Goal: Obtain resource: Download file/media

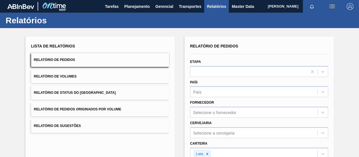
scroll to position [90, 0]
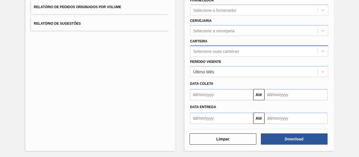
click at [220, 49] on div "Selecione suas carteiras" at bounding box center [216, 51] width 46 height 5
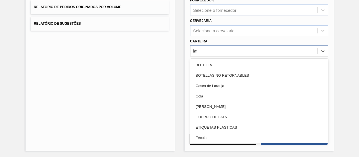
type input "lata"
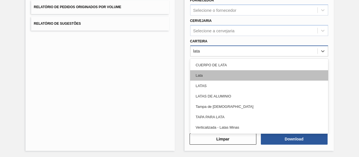
click at [199, 72] on div "Lata" at bounding box center [259, 75] width 138 height 10
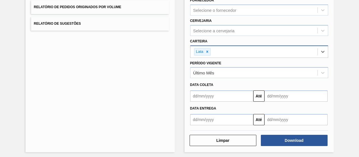
click at [216, 96] on input "text" at bounding box center [221, 95] width 63 height 11
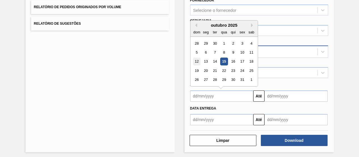
click at [197, 63] on div "12" at bounding box center [197, 62] width 8 height 8
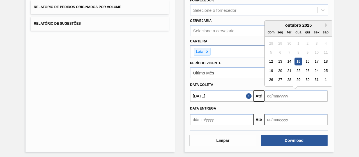
click at [276, 95] on input "text" at bounding box center [296, 95] width 63 height 11
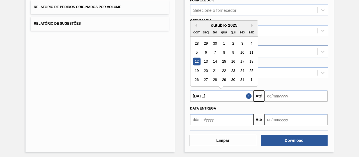
click at [229, 95] on input "[DATE]" at bounding box center [221, 95] width 63 height 11
click at [223, 42] on div "1" at bounding box center [224, 44] width 8 height 8
type input "[DATE]"
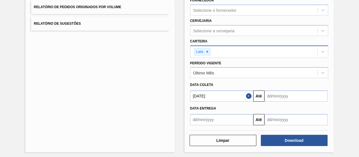
click at [274, 95] on input "text" at bounding box center [296, 95] width 63 height 11
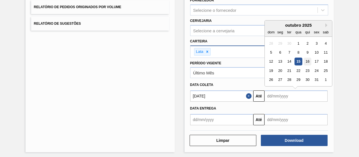
click at [309, 59] on div "16" at bounding box center [308, 62] width 8 height 8
type input "[DATE]"
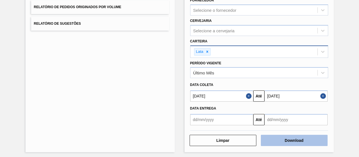
click at [287, 141] on button "Download" at bounding box center [294, 140] width 67 height 11
